Goal: Communication & Community: Answer question/provide support

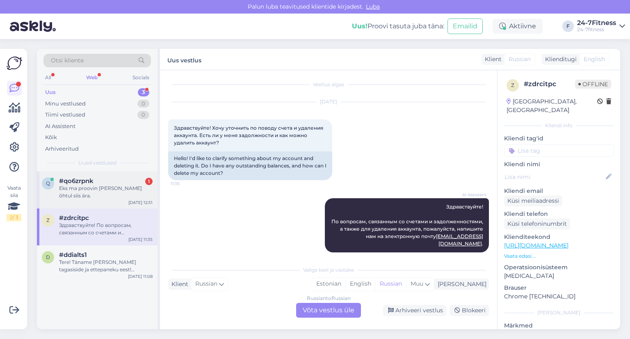
click at [92, 189] on div "Eks ma proovin [PERSON_NAME] õhtul siis ära." at bounding box center [106, 192] width 94 height 15
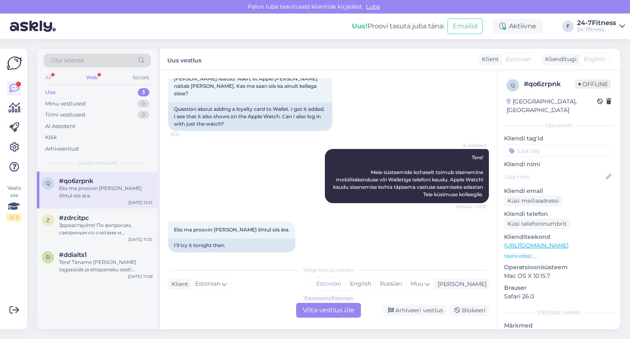
click at [48, 78] on div "All" at bounding box center [47, 77] width 9 height 11
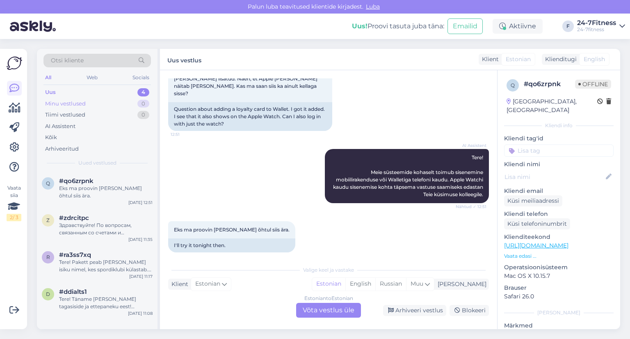
click at [74, 103] on div "Minu vestlused" at bounding box center [65, 104] width 41 height 8
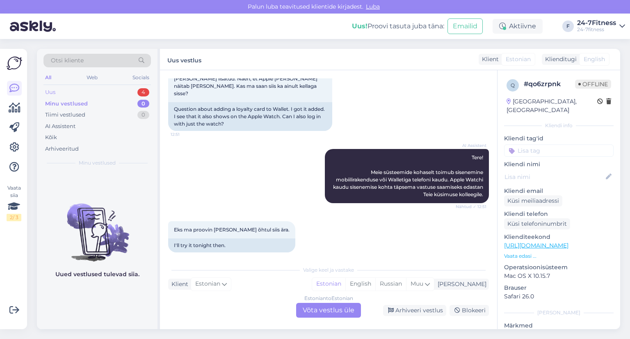
click at [69, 89] on div "Uus 4" at bounding box center [96, 92] width 107 height 11
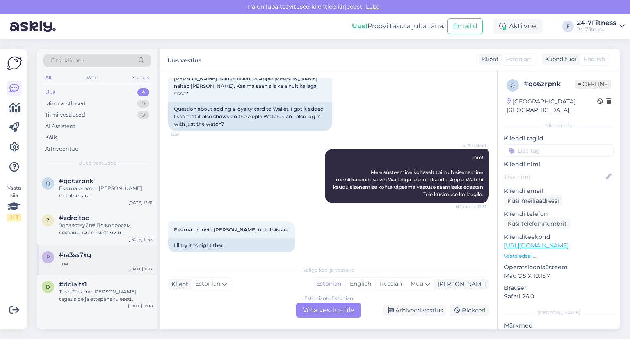
click at [75, 251] on span "#ra3ss7xq" at bounding box center [75, 254] width 32 height 7
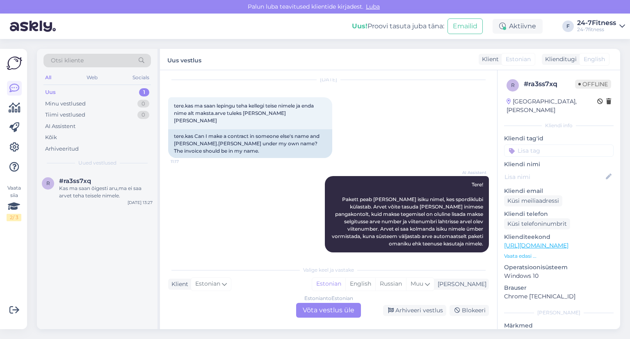
scroll to position [391, 0]
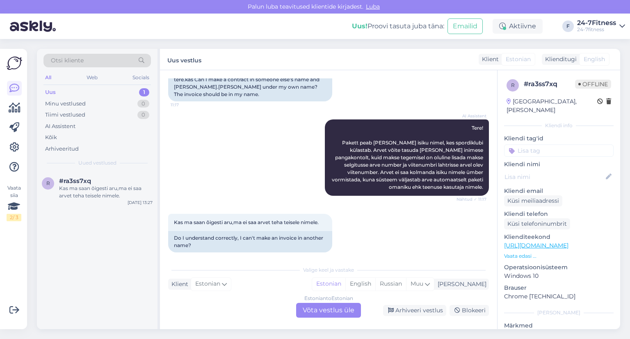
click at [71, 91] on div "Uus 1" at bounding box center [96, 92] width 107 height 11
click at [80, 191] on div "Kas ma saan õigesti aru,ma ei saa arvet teha teisele nimele." at bounding box center [106, 192] width 94 height 15
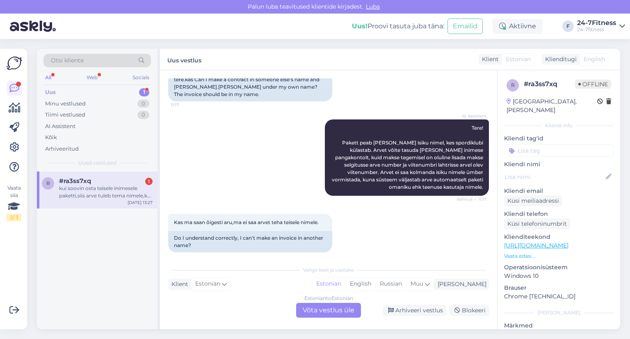
scroll to position [454, 0]
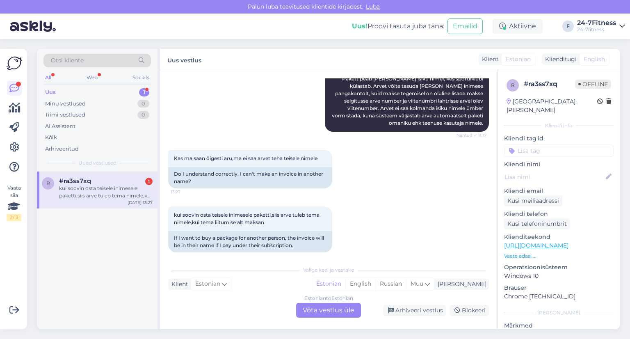
click at [87, 183] on span "#ra3ss7xq" at bounding box center [75, 180] width 32 height 7
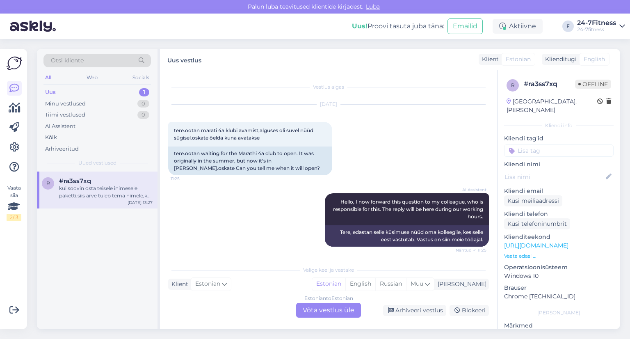
click at [92, 192] on div "kui soovin osta teisele inimesele paketti,siis arve tuleb tema nimele,kui tema …" at bounding box center [106, 192] width 94 height 15
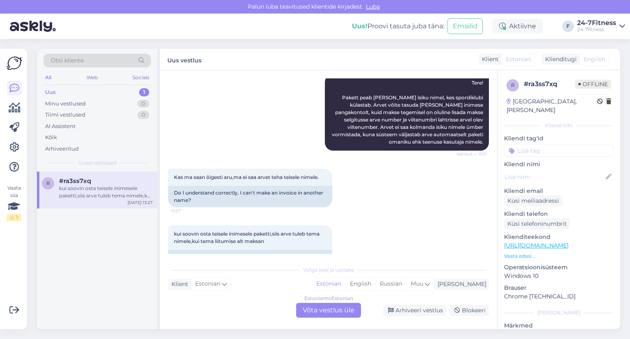
scroll to position [454, 0]
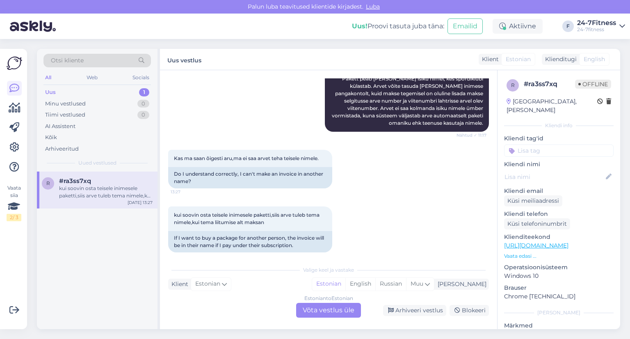
click at [325, 309] on div "Estonian to Estonian Võta vestlus üle" at bounding box center [328, 310] width 65 height 15
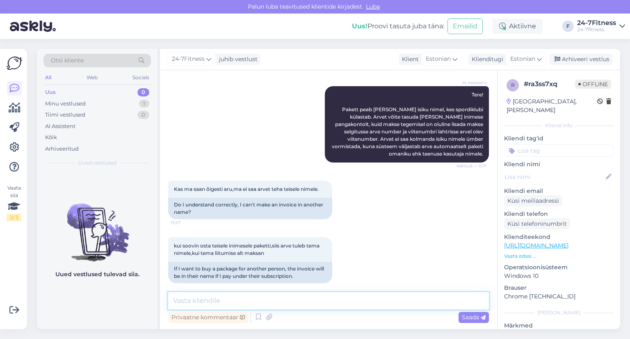
click at [294, 301] on textarea at bounding box center [328, 300] width 321 height 17
type textarea "Tere! Arvet ei saa kahjuks kolmanda isiku nimele ümber vormistada."
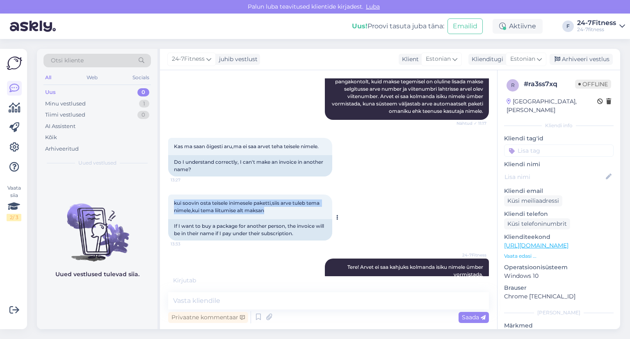
drag, startPoint x: 174, startPoint y: 196, endPoint x: 271, endPoint y: 201, distance: 97.0
click at [271, 201] on div "kui soovin osta teisele inimesele paketti,siis arve tuleb tema nimele,kui tema …" at bounding box center [250, 206] width 164 height 25
copy span "kui soovin osta teisele inimesele paketti,siis arve tuleb tema nimele,kui tema …"
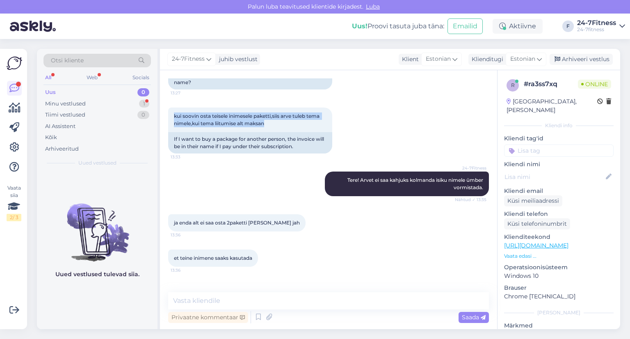
scroll to position [594, 0]
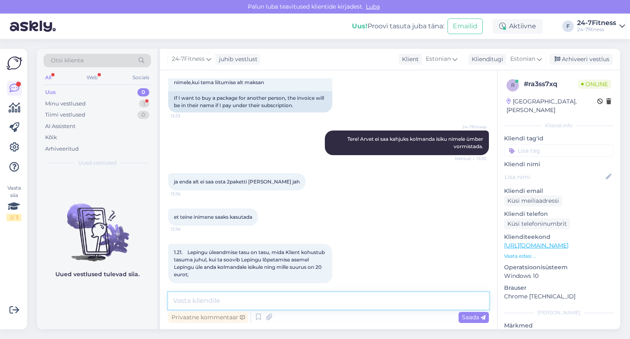
click at [320, 303] on textarea at bounding box center [328, 300] width 321 height 17
click at [285, 304] on textarea "Kas Te soovite oma lepingu" at bounding box center [328, 300] width 321 height 17
type textarea "K"
paste textarea "Kui Te ei soovi enam spordiklubi teenuseid kasutada, siis on Teil võimalik oma …"
type textarea "Kui Te ei soovi enam spordiklubi teenuseid kasutada, siis on Teil võimalik oma …"
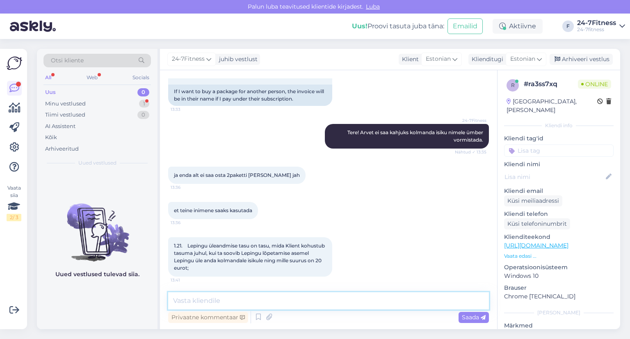
scroll to position [539, 0]
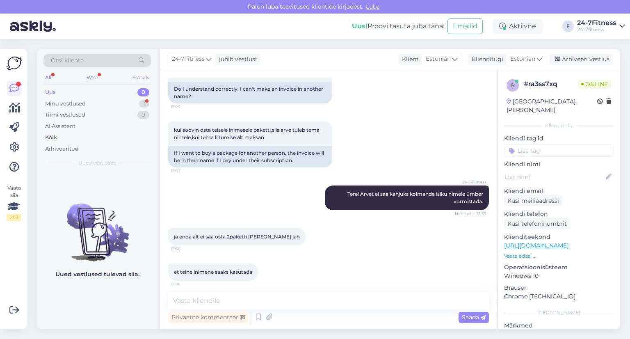
click at [49, 75] on div "All" at bounding box center [47, 77] width 9 height 11
click at [92, 78] on div "Web" at bounding box center [92, 77] width 14 height 11
click at [92, 78] on div "Web" at bounding box center [91, 77] width 15 height 11
click at [71, 103] on div "Minu vestlused" at bounding box center [65, 104] width 41 height 8
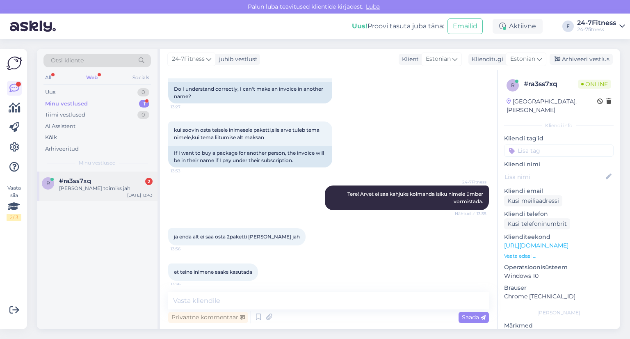
click at [71, 189] on div "[PERSON_NAME] toimiks jah" at bounding box center [106, 188] width 94 height 7
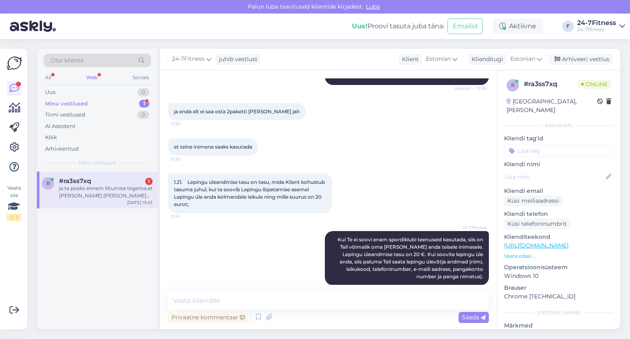
scroll to position [787, 0]
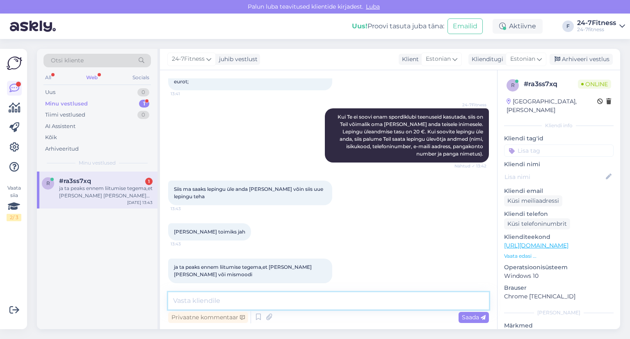
click at [301, 301] on textarea at bounding box center [328, 300] width 321 height 17
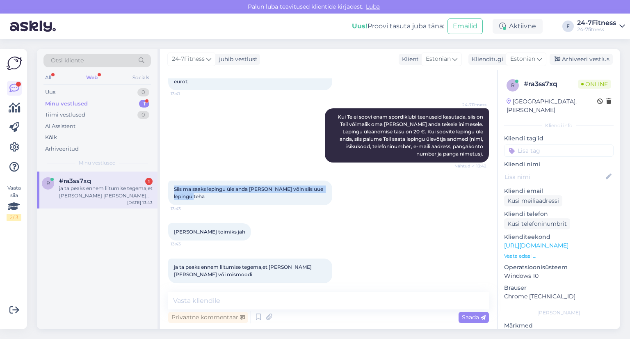
drag, startPoint x: 174, startPoint y: 180, endPoint x: 207, endPoint y: 190, distance: 34.4
click at [207, 190] on div "Siis ma saaks lepingu üle anda [PERSON_NAME] võin siis uue lepingu teha 13:43" at bounding box center [250, 192] width 164 height 25
copy span "Siis ma saaks lepingu üle anda [PERSON_NAME] võin siis uue lepingu teha"
click at [81, 183] on span "#ra3ss7xq" at bounding box center [75, 180] width 32 height 7
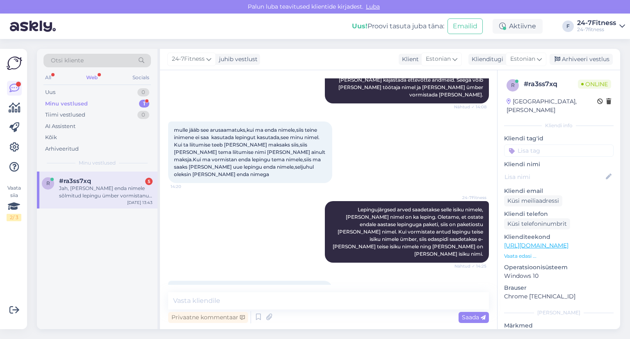
scroll to position [1426, 0]
